Goal: Information Seeking & Learning: Learn about a topic

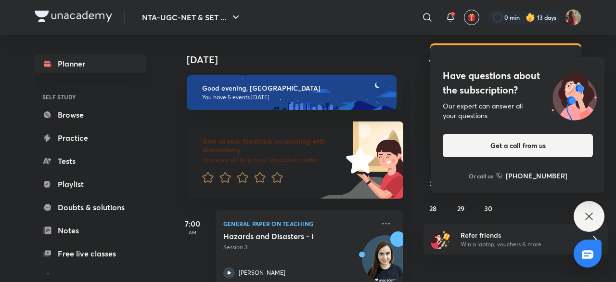
click at [585, 208] on div "Have questions about the subscription? Our expert can answer all your questions…" at bounding box center [589, 216] width 31 height 31
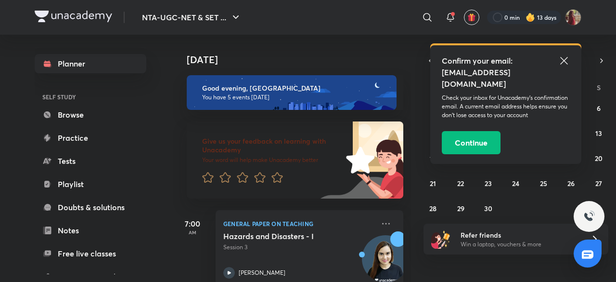
click at [559, 63] on icon at bounding box center [564, 61] width 12 height 12
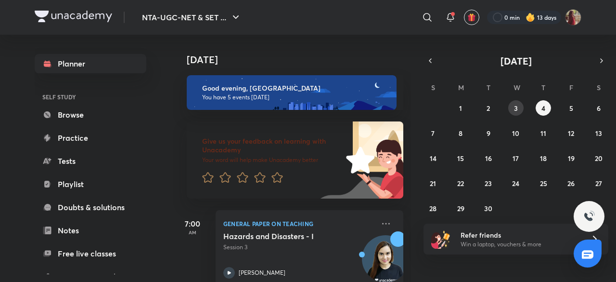
click at [513, 108] on button "3" at bounding box center [515, 107] width 15 height 15
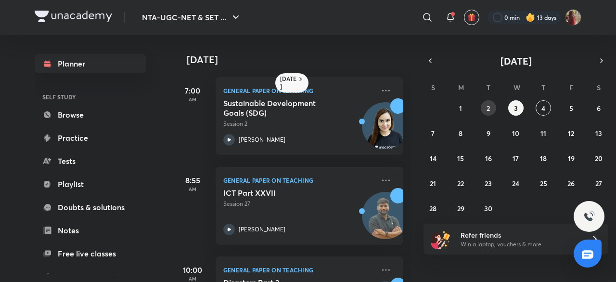
click at [483, 111] on button "2" at bounding box center [488, 107] width 15 height 15
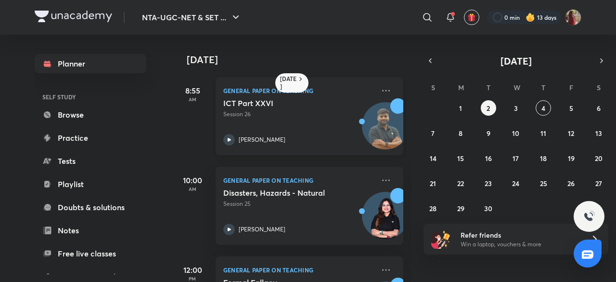
click at [227, 139] on icon at bounding box center [229, 140] width 12 height 12
click at [522, 112] on button "3" at bounding box center [515, 107] width 15 height 15
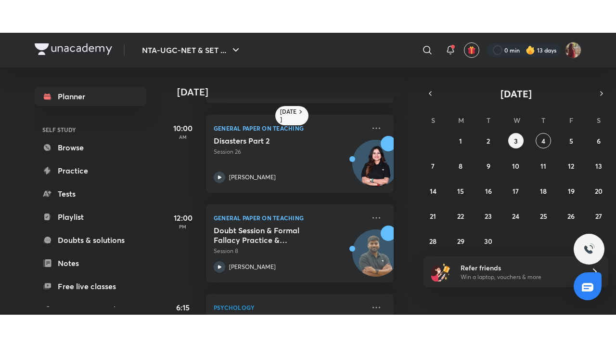
scroll to position [247, 10]
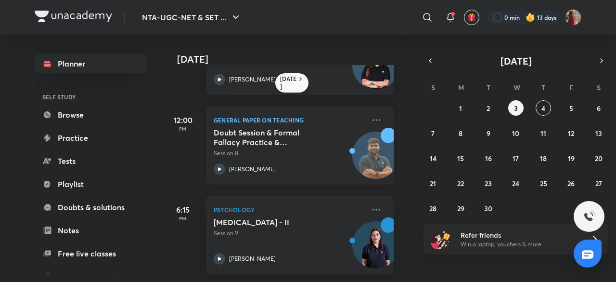
click at [221, 163] on icon at bounding box center [220, 169] width 12 height 12
